Goal: Book appointment/travel/reservation

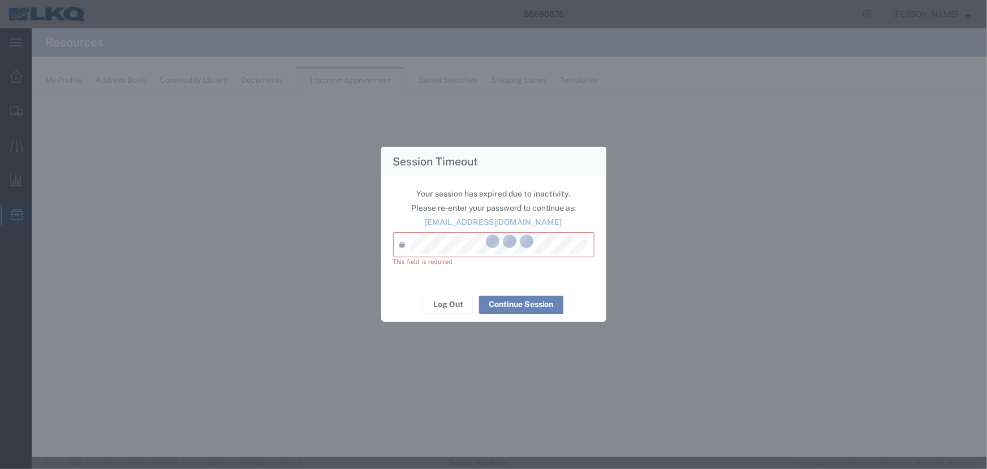
select select "27634"
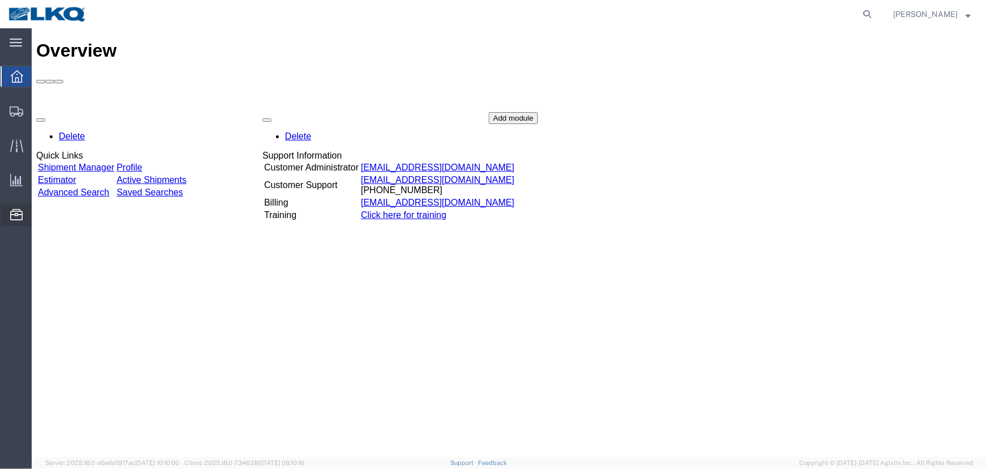
click at [0, 0] on span "Location Appointment" at bounding box center [0, 0] width 0 height 0
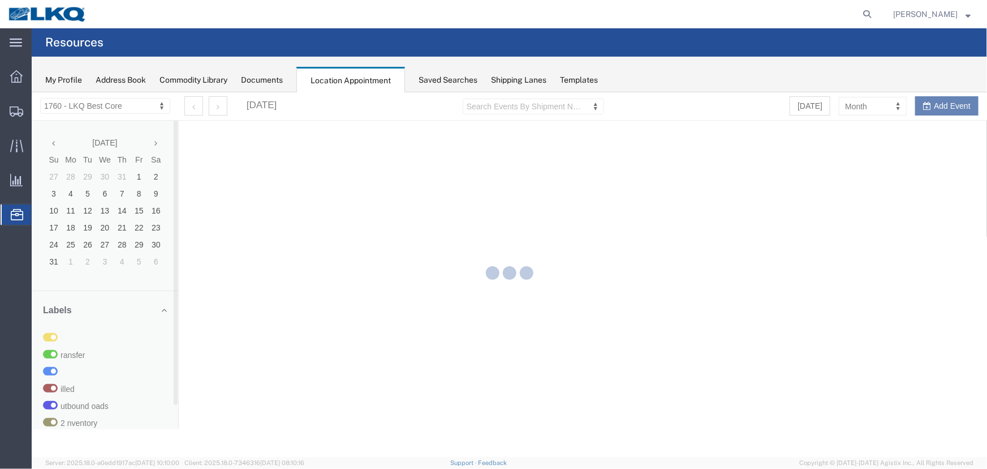
select select "27634"
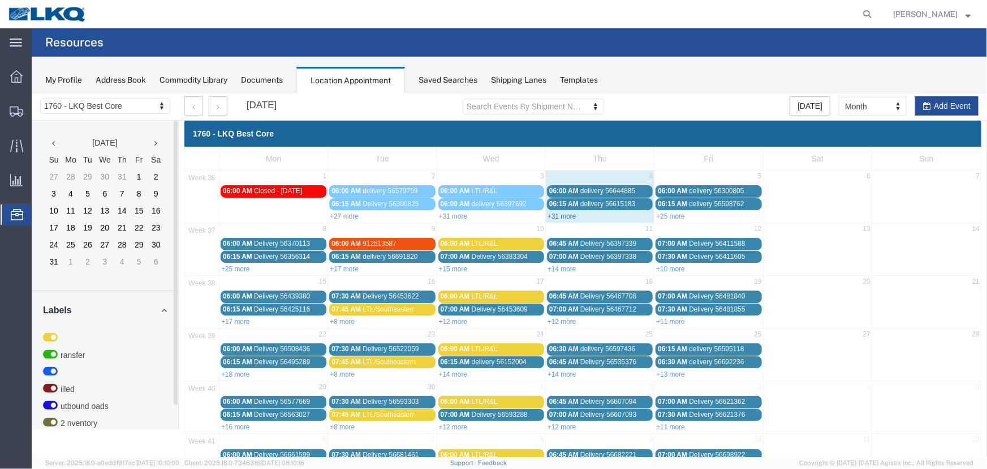
click at [560, 215] on link "+31 more" at bounding box center [561, 216] width 29 height 8
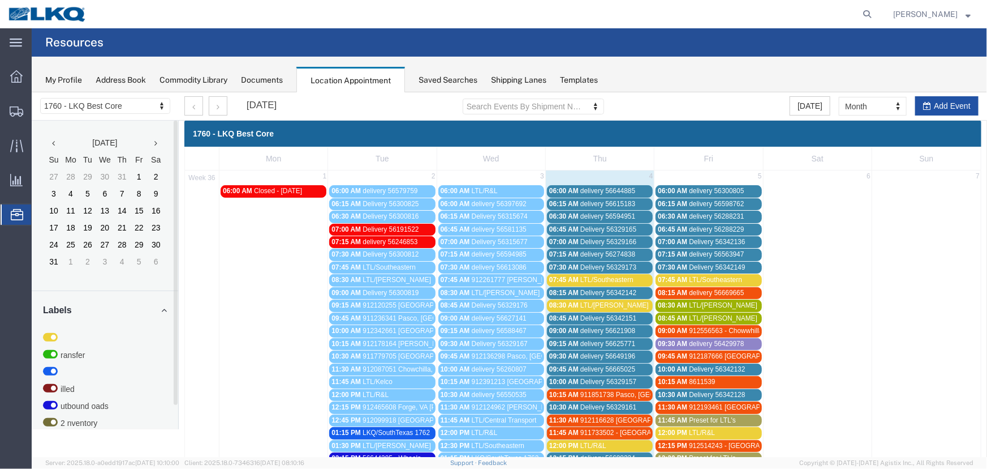
click at [954, 105] on button "Add Event" at bounding box center [946, 105] width 63 height 19
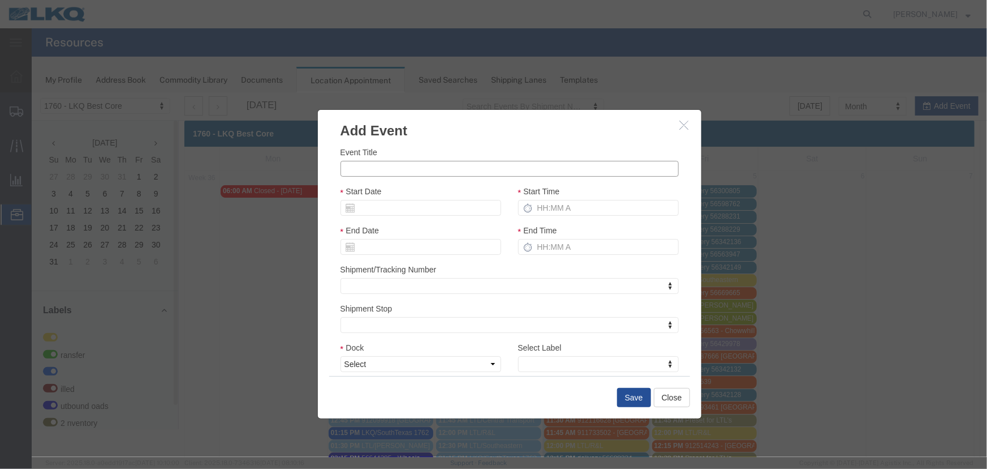
click at [489, 175] on input "Event Title" at bounding box center [509, 168] width 338 height 16
type input "LTL/R&L"
click at [398, 211] on input "Start Date" at bounding box center [420, 207] width 161 height 16
click at [433, 265] on td "5" at bounding box center [433, 260] width 17 height 17
type input "[DATE]"
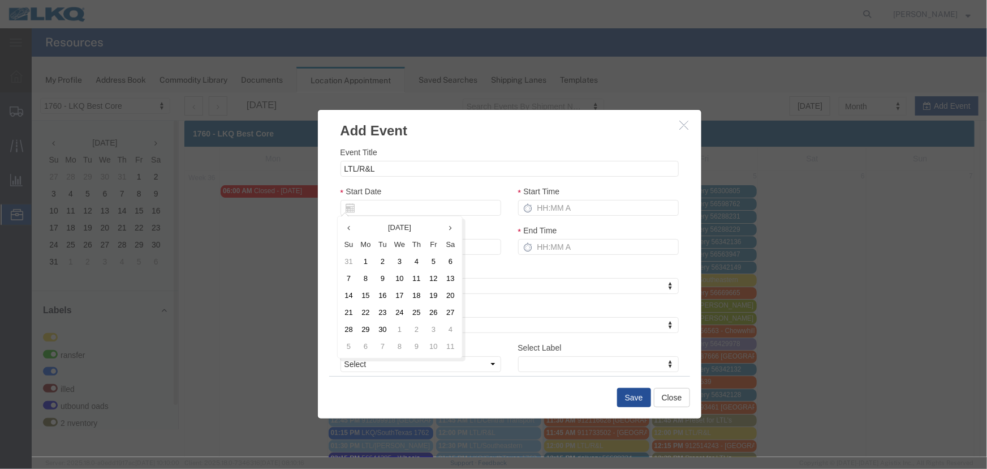
type input "[DATE]"
click at [559, 215] on div "Start Time" at bounding box center [598, 203] width 178 height 39
click at [575, 205] on input "Start Time" at bounding box center [598, 207] width 161 height 16
type input "6:00 AM"
type input "7:00 AM"
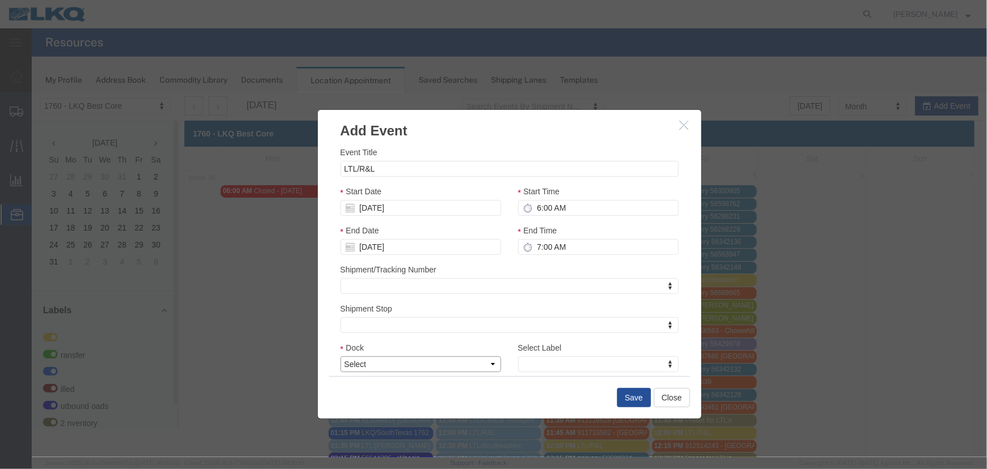
click at [448, 367] on select "Select 1760 - LKQ Best Core 1760 - Outbound Loads" at bounding box center [420, 363] width 161 height 16
select select "1"
click at [340, 355] on select "Select 1760 - LKQ Best Core 1760 - Outbound Loads" at bounding box center [420, 363] width 161 height 16
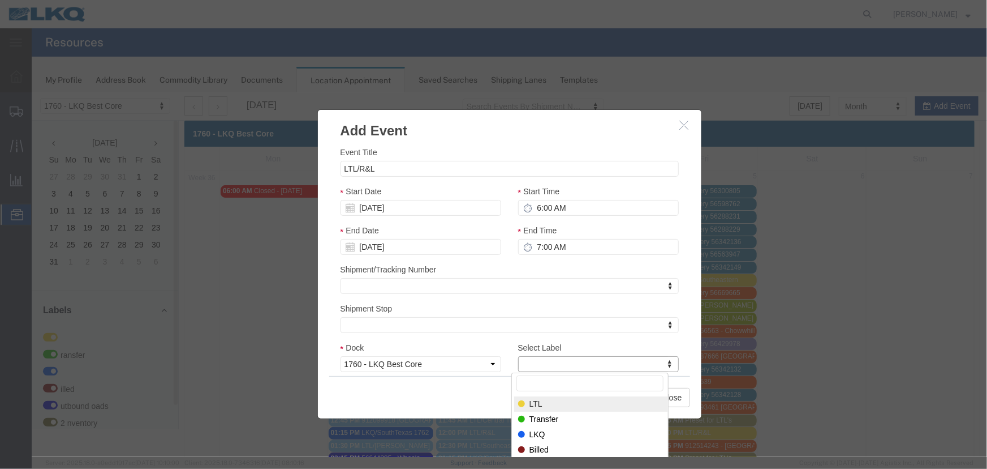
select select "25"
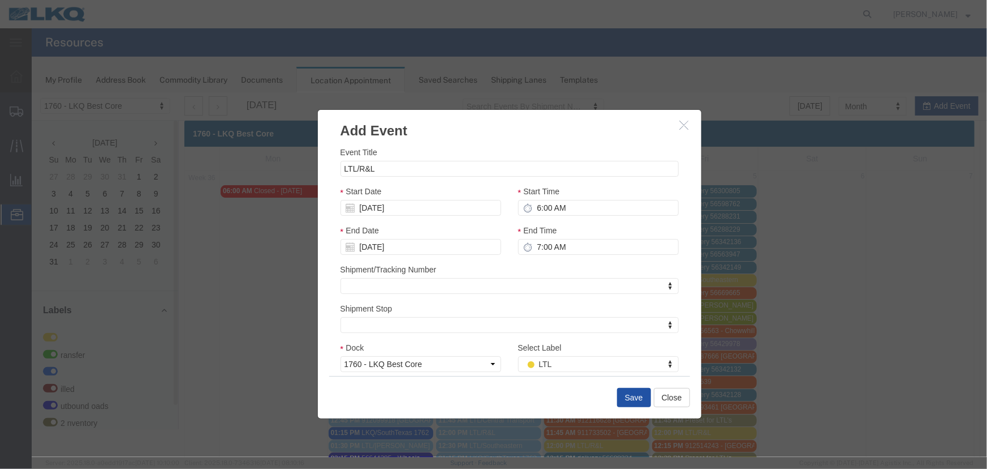
click at [622, 392] on button "Save" at bounding box center [634, 396] width 34 height 19
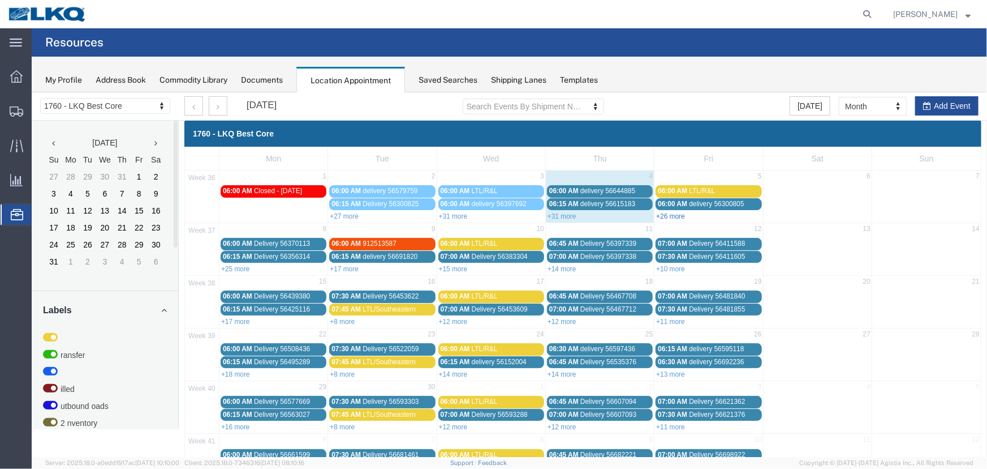
click at [667, 214] on link "+26 more" at bounding box center [670, 216] width 29 height 8
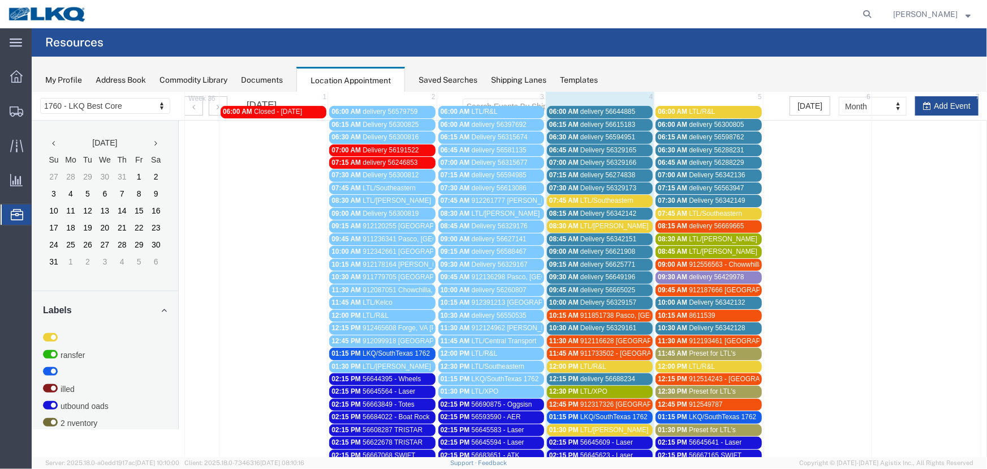
scroll to position [141, 0]
